Goal: Task Accomplishment & Management: Complete application form

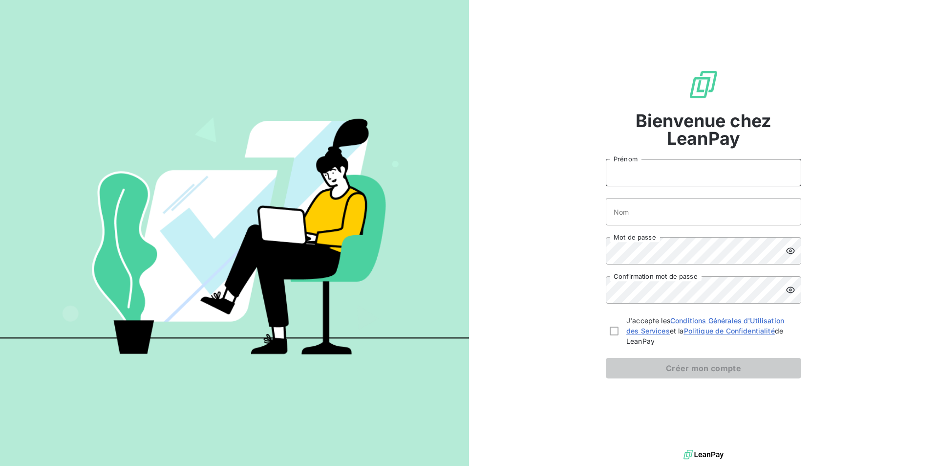
click at [689, 168] on input "Prénom" at bounding box center [703, 172] width 195 height 27
type input "Patricia"
click at [660, 210] on input "Nom" at bounding box center [703, 211] width 195 height 27
type input "Bouresche"
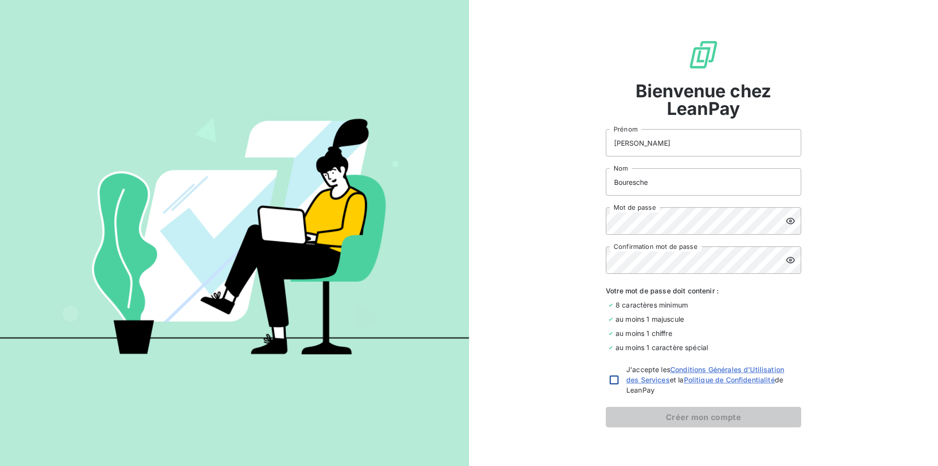
click at [610, 377] on div at bounding box center [614, 379] width 9 height 9
checkbox input "true"
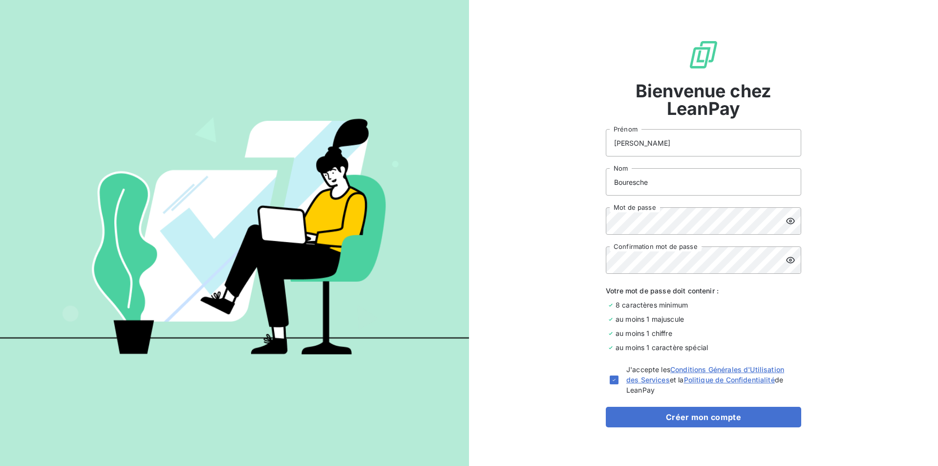
click at [786, 221] on icon at bounding box center [790, 221] width 9 height 6
click at [786, 221] on icon at bounding box center [790, 220] width 9 height 7
click at [786, 255] on div at bounding box center [794, 259] width 16 height 27
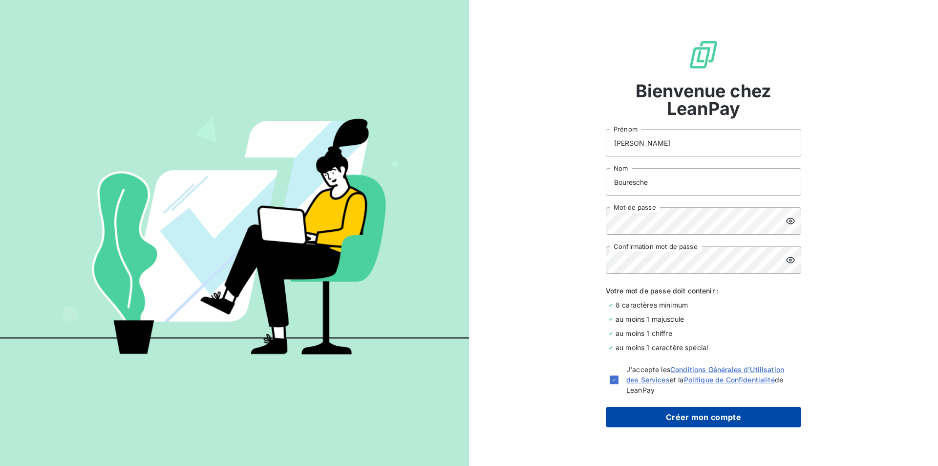
click at [689, 417] on button "Créer mon compte" at bounding box center [703, 417] width 195 height 21
